Goal: Task Accomplishment & Management: Manage account settings

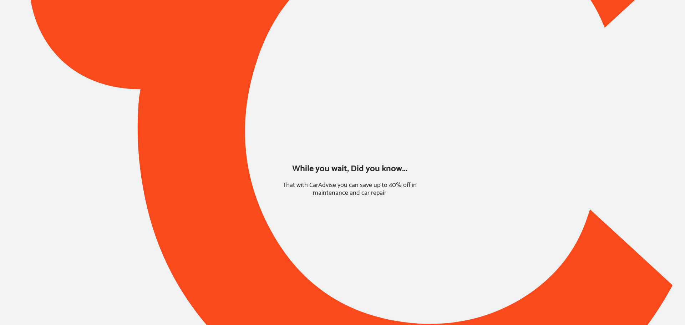
type input "*****"
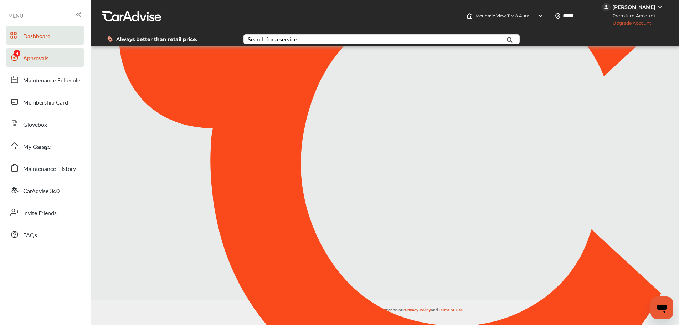
drag, startPoint x: 29, startPoint y: 57, endPoint x: 39, endPoint y: 55, distance: 9.5
click at [29, 57] on span "Approvals" at bounding box center [35, 58] width 25 height 9
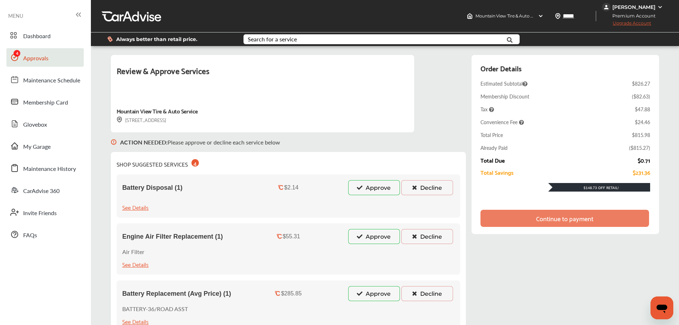
click at [421, 188] on button "Decline" at bounding box center [428, 187] width 52 height 15
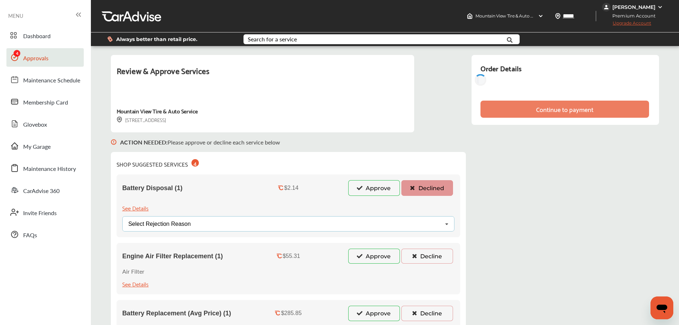
click at [268, 224] on div "Select Rejection Reason Price Not Required More Info Needed Other" at bounding box center [288, 223] width 332 height 15
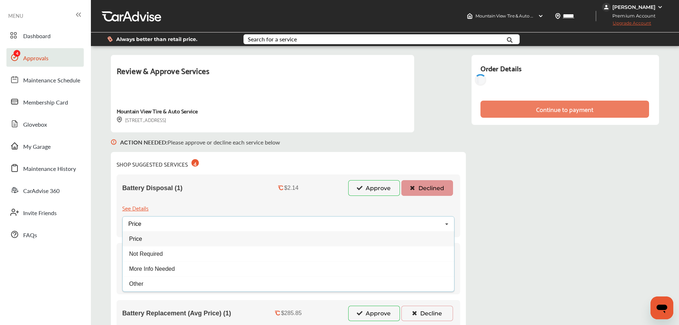
click at [165, 240] on div "Price" at bounding box center [289, 238] width 332 height 15
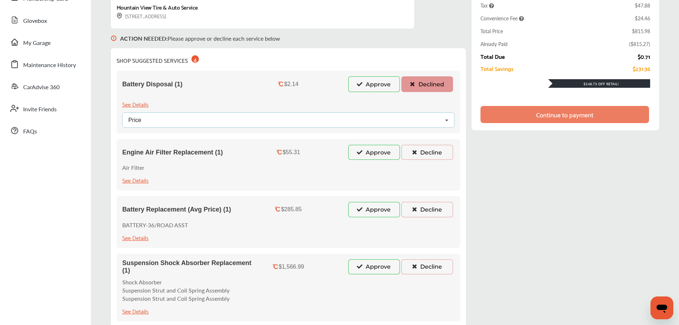
scroll to position [107, 0]
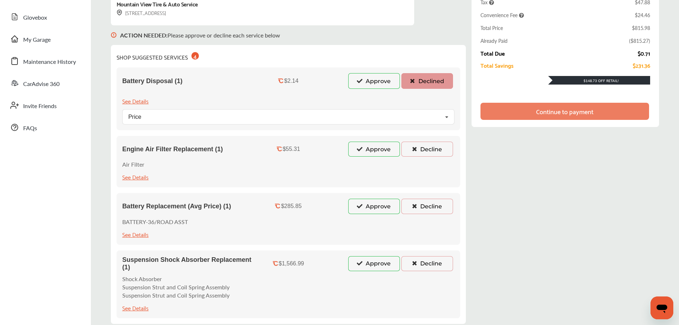
click at [427, 153] on button "Decline" at bounding box center [428, 149] width 52 height 15
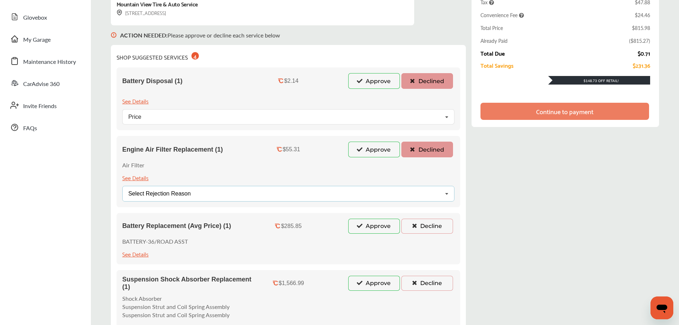
click at [209, 195] on div "Select Rejection Reason Price Not Required More Info Needed Other" at bounding box center [288, 193] width 332 height 15
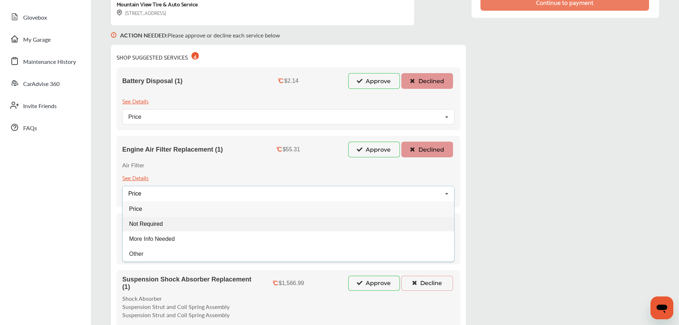
click at [159, 223] on span "Not Required" at bounding box center [146, 223] width 34 height 6
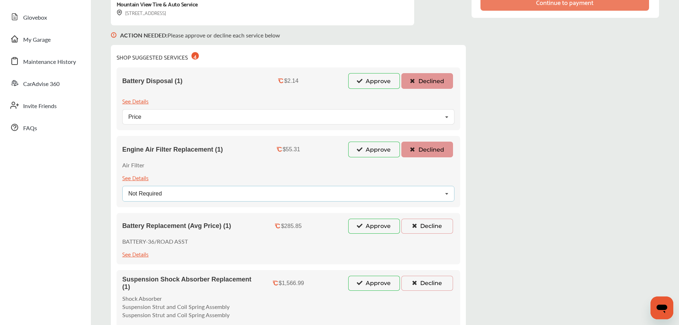
click at [194, 191] on div "Not Required Price Not Required More Info Needed Other" at bounding box center [288, 193] width 332 height 15
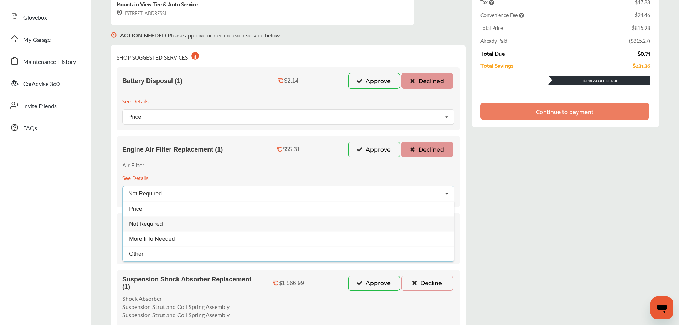
drag, startPoint x: 151, startPoint y: 210, endPoint x: 169, endPoint y: 205, distance: 19.1
click at [151, 210] on div "Price" at bounding box center [289, 208] width 332 height 15
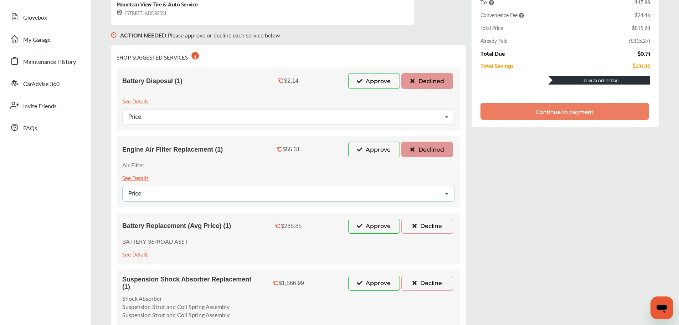
scroll to position [178, 0]
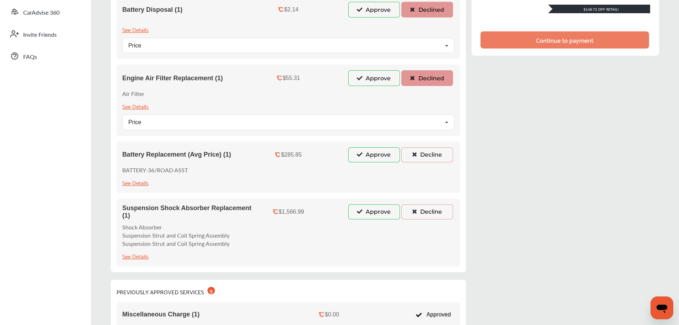
click at [418, 156] on icon at bounding box center [414, 154] width 7 height 5
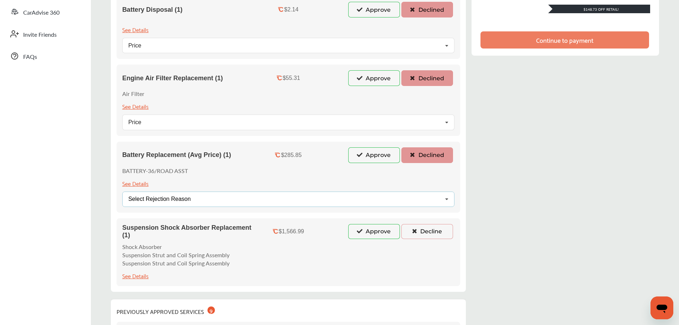
click at [177, 200] on div "Select Rejection Reason" at bounding box center [159, 199] width 62 height 6
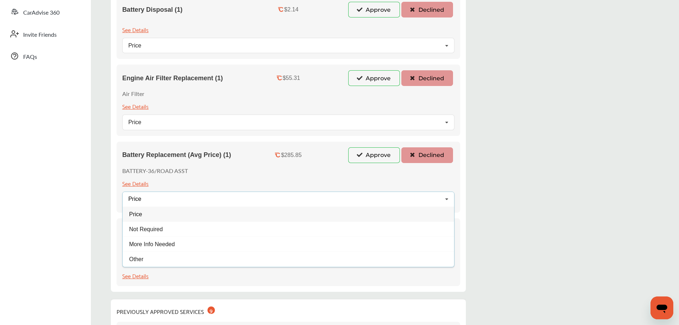
click at [159, 214] on div "Price" at bounding box center [289, 213] width 332 height 15
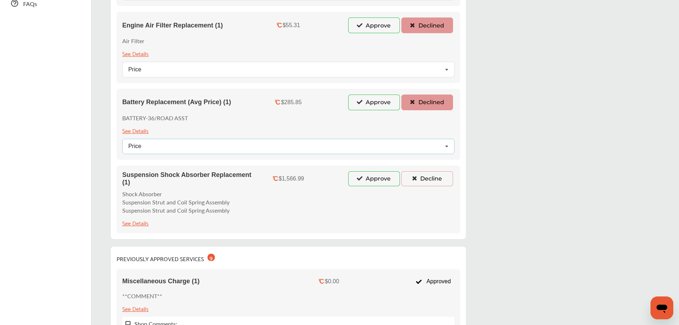
scroll to position [321, 0]
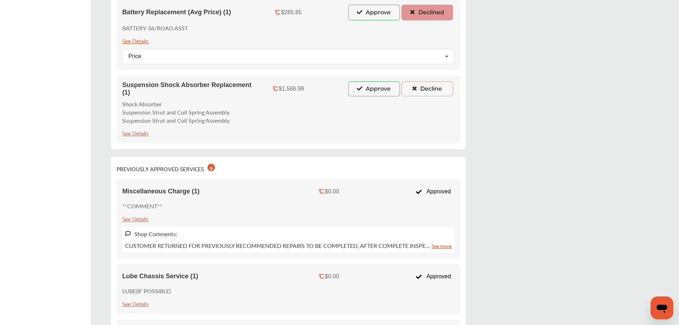
click at [427, 86] on button "Decline" at bounding box center [428, 88] width 52 height 15
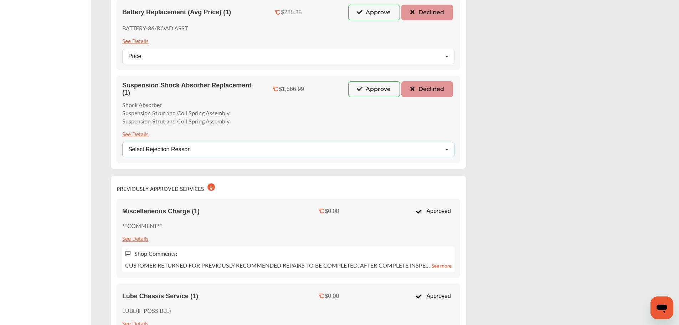
click at [187, 154] on div "Select Rejection Reason Price Not Required More Info Needed Other" at bounding box center [288, 149] width 332 height 15
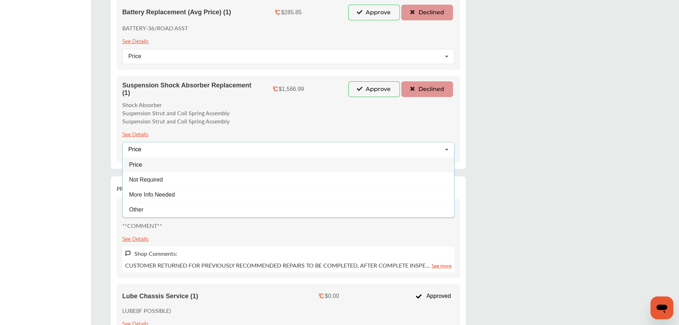
click at [160, 168] on div "Price" at bounding box center [289, 164] width 332 height 15
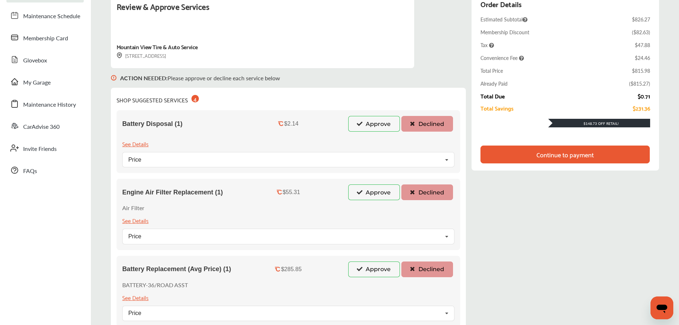
scroll to position [0, 0]
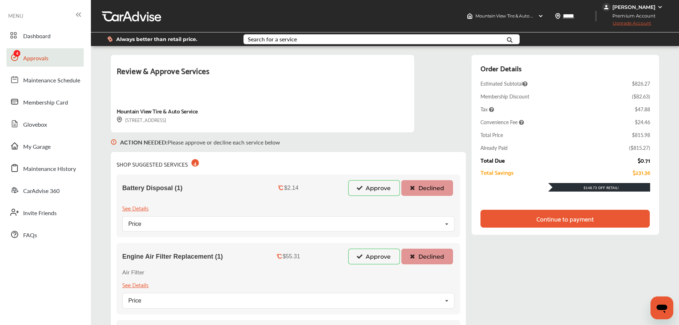
click at [618, 221] on div "Continue to payment" at bounding box center [565, 219] width 169 height 18
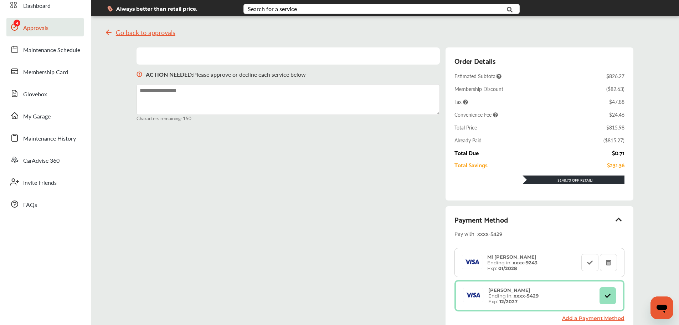
scroll to position [143, 0]
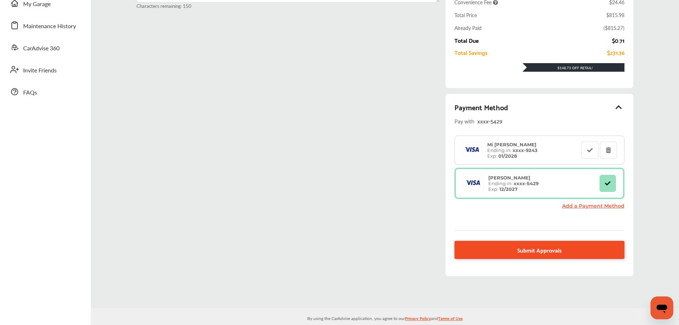
click at [586, 255] on link "Submit Approvals" at bounding box center [540, 250] width 170 height 18
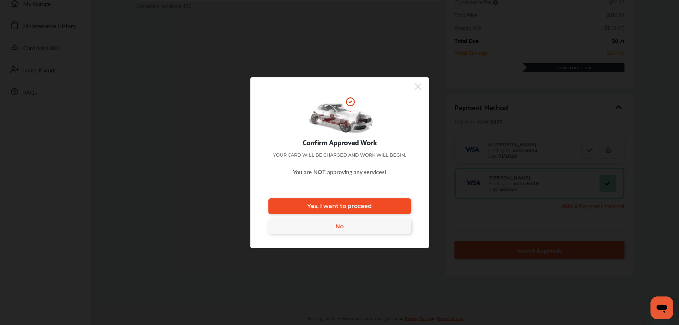
click at [363, 203] on span "Yes, I want to proceed" at bounding box center [339, 206] width 65 height 7
